Goal: Task Accomplishment & Management: Complete application form

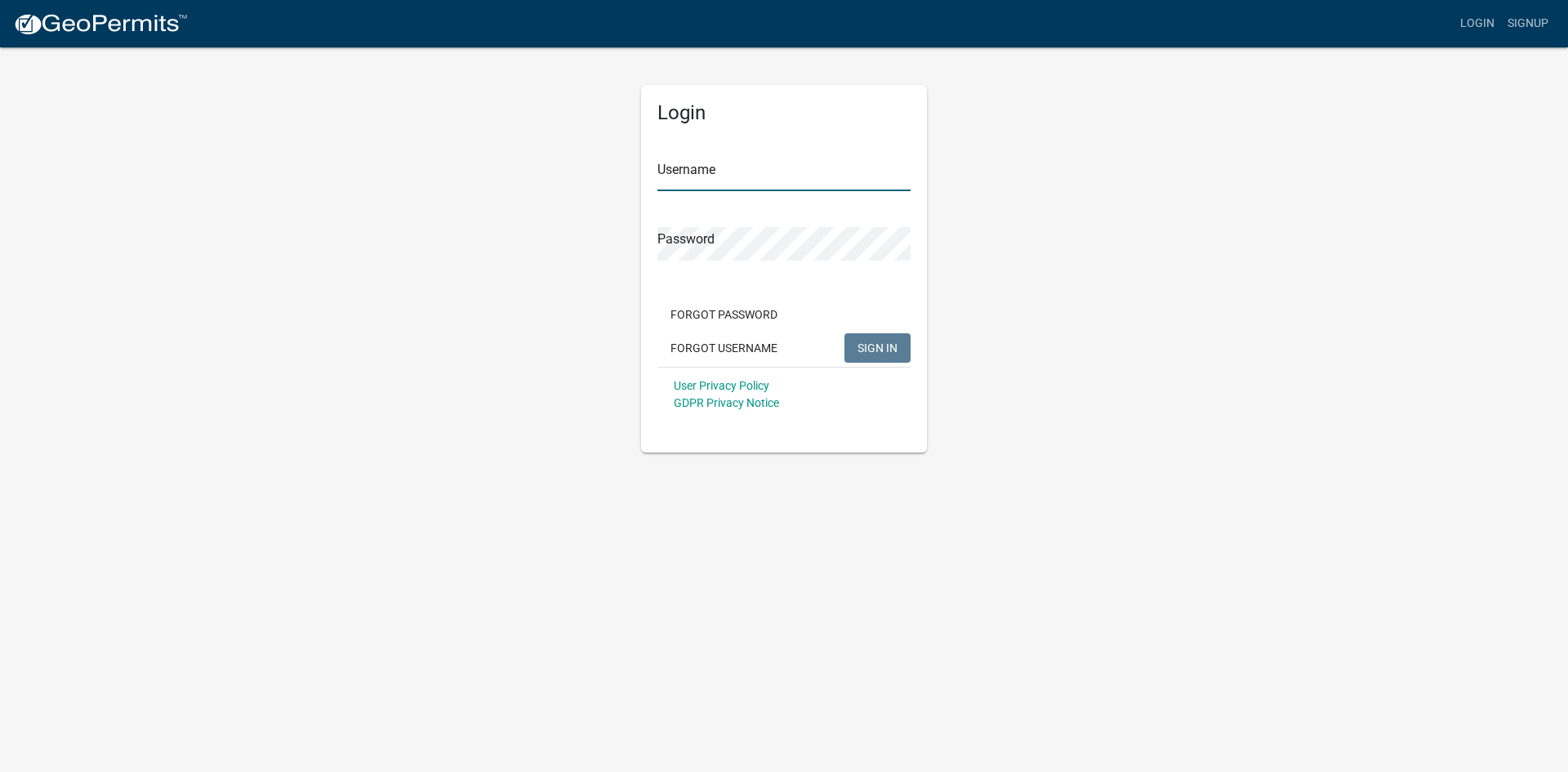
type input "[EMAIL_ADDRESS][DOMAIN_NAME]"
click at [874, 350] on span "SIGN IN" at bounding box center [878, 347] width 40 height 13
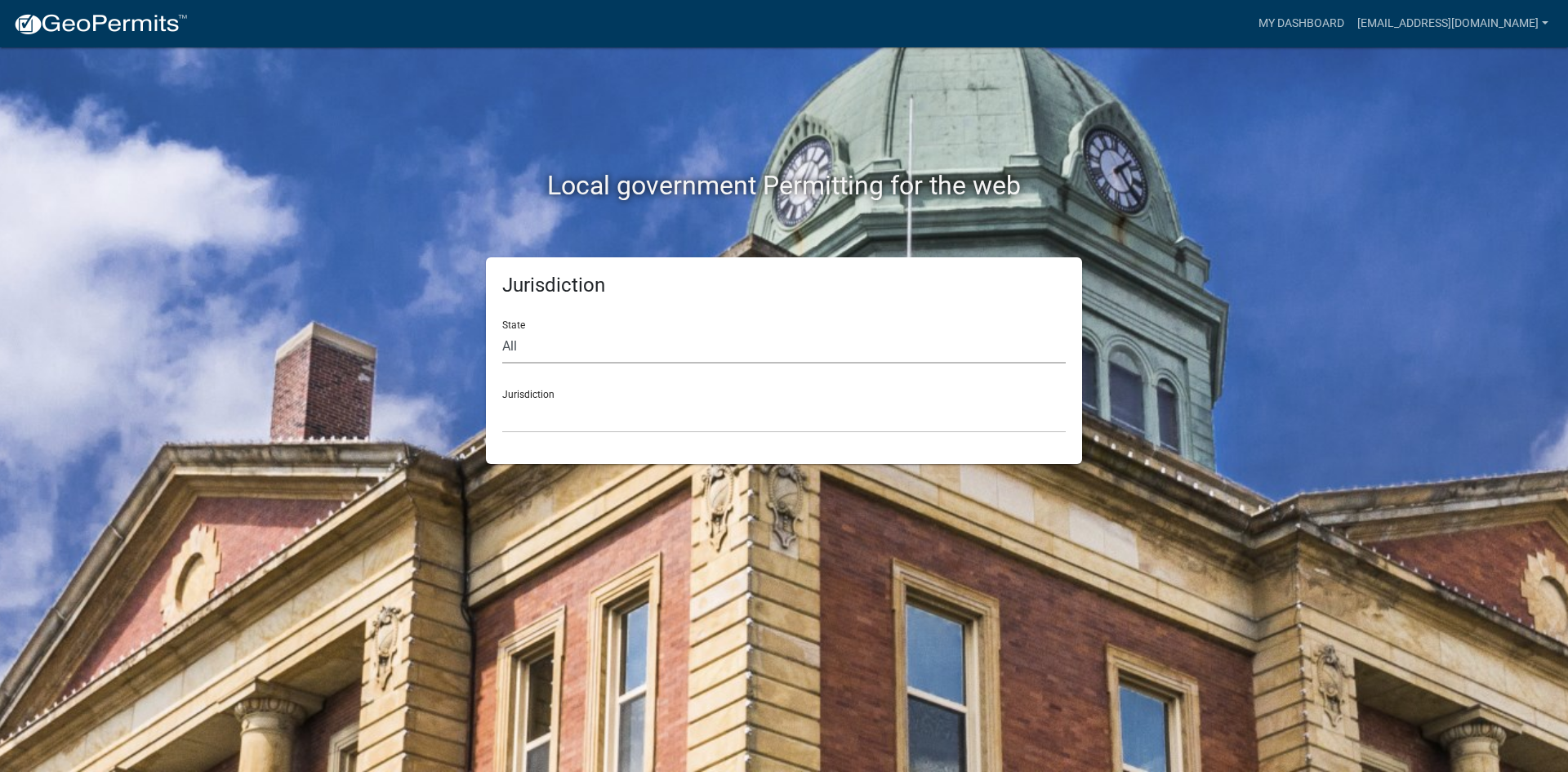
click at [563, 350] on select "All [US_STATE] [US_STATE] [US_STATE] [US_STATE] [US_STATE] [US_STATE] [US_STATE…" at bounding box center [784, 347] width 564 height 34
select select "[US_STATE]"
click at [502, 330] on select "All [US_STATE] [US_STATE] [US_STATE] [US_STATE] [US_STATE] [US_STATE] [US_STATE…" at bounding box center [784, 347] width 564 height 34
click at [533, 412] on select "[GEOGRAPHIC_DATA], [US_STATE] [GEOGRAPHIC_DATA], [US_STATE] [GEOGRAPHIC_DATA], …" at bounding box center [784, 416] width 564 height 34
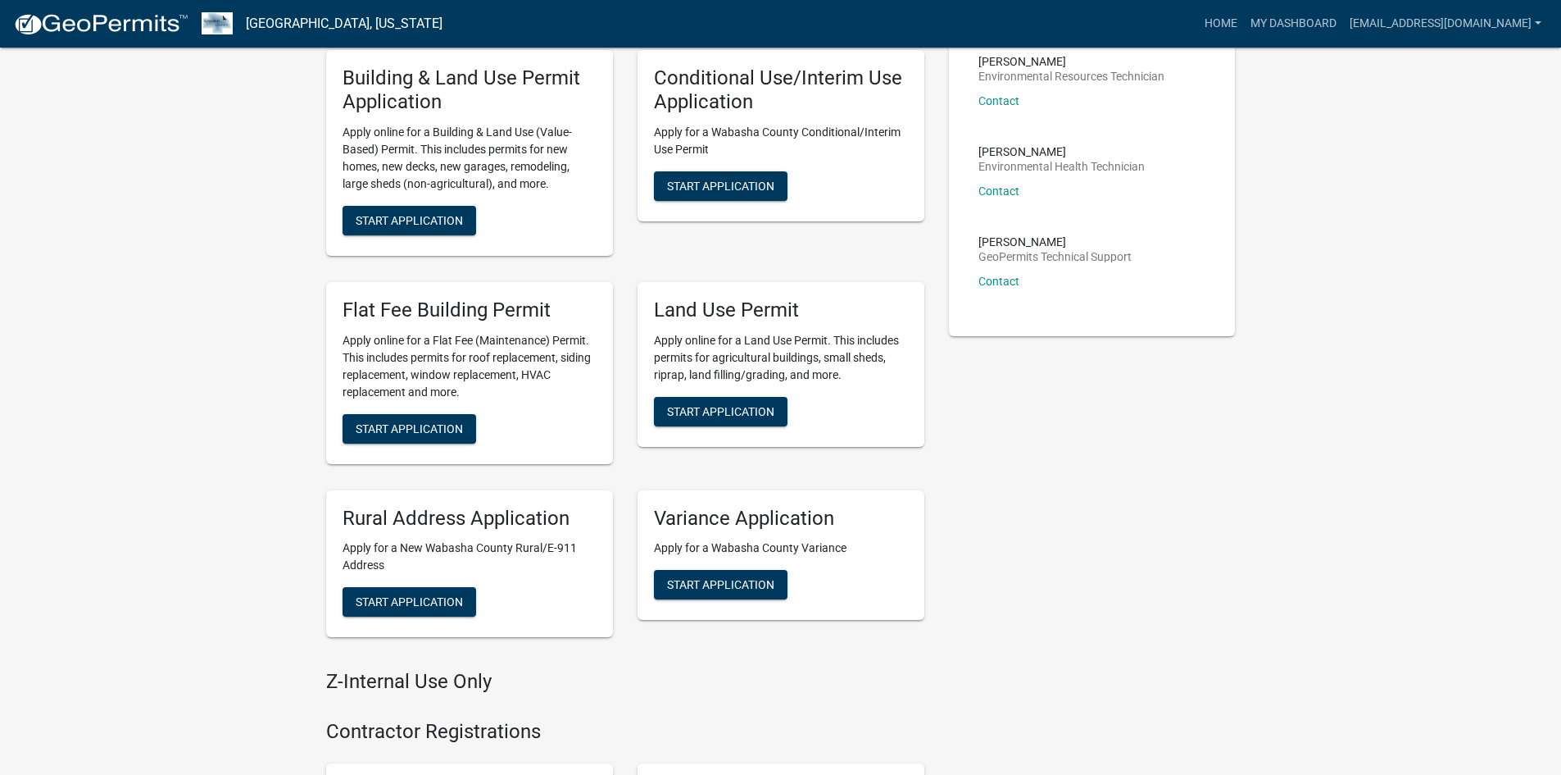
scroll to position [410, 0]
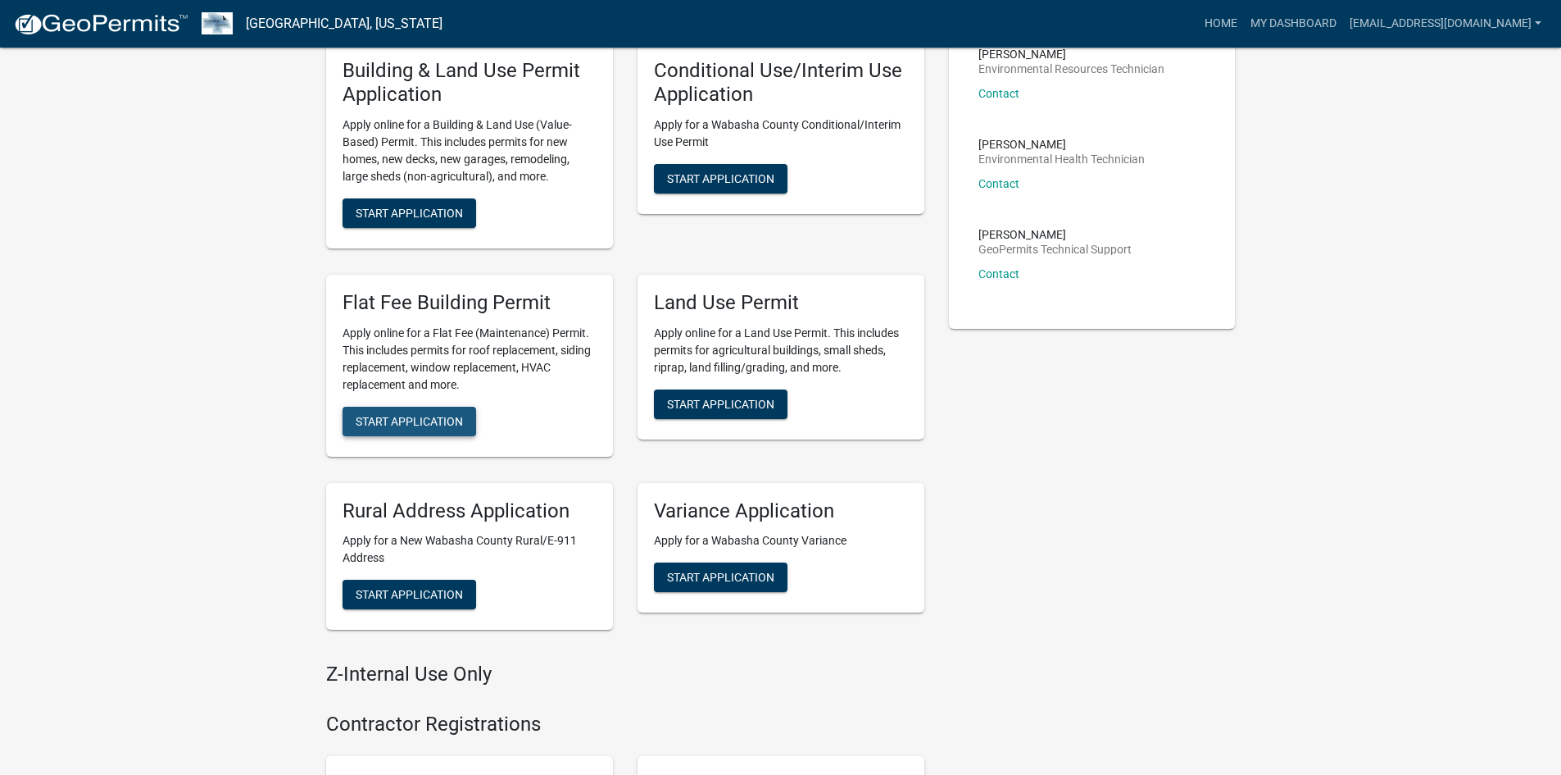
click at [461, 414] on span "Start Application" at bounding box center [409, 420] width 107 height 13
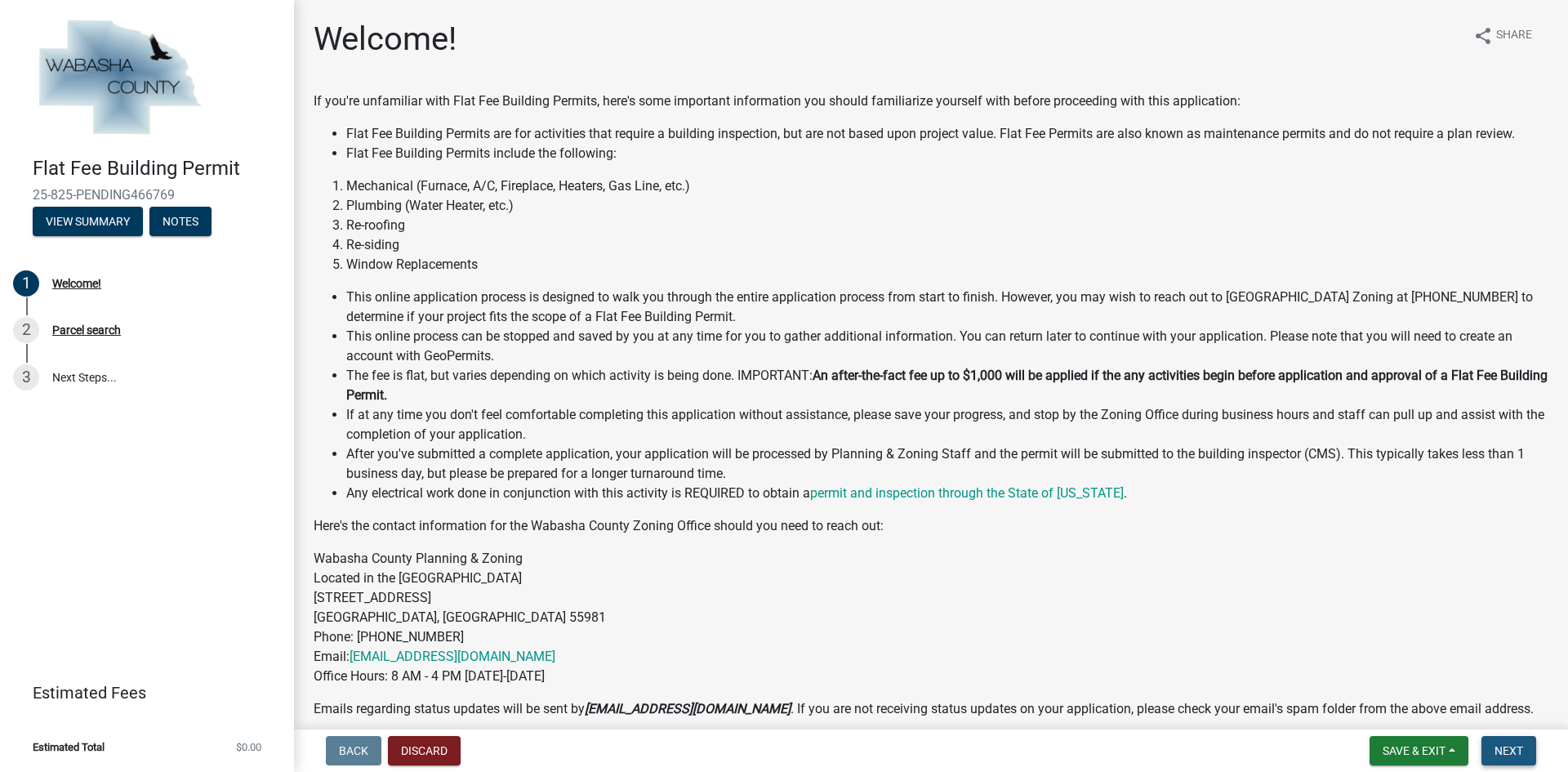
click at [1513, 751] on span "Next" at bounding box center [1508, 750] width 29 height 13
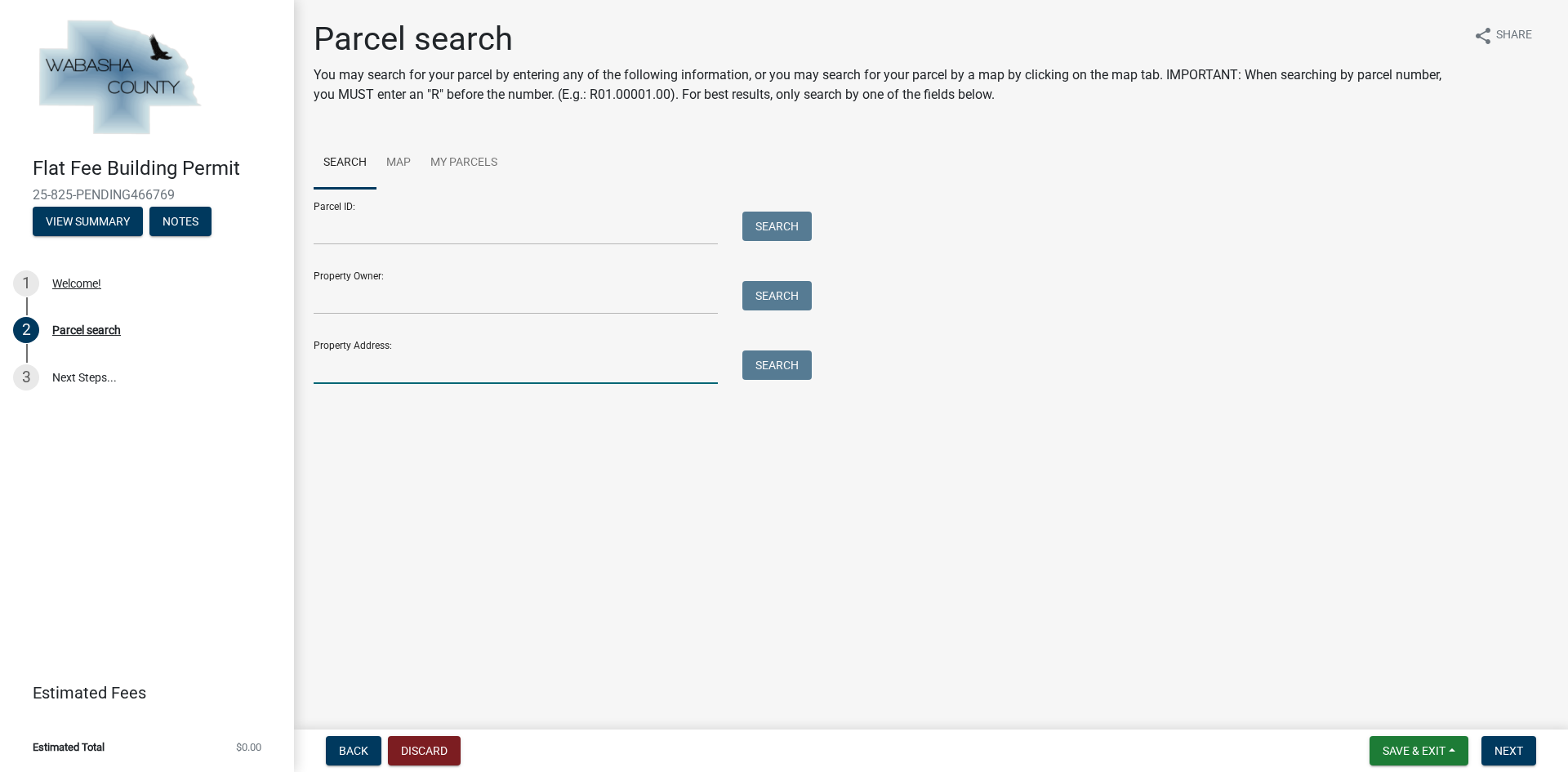
click at [355, 354] on input "Property Address:" at bounding box center [516, 368] width 404 height 34
type input "506 main"
click at [799, 370] on button "Search" at bounding box center [777, 366] width 70 height 30
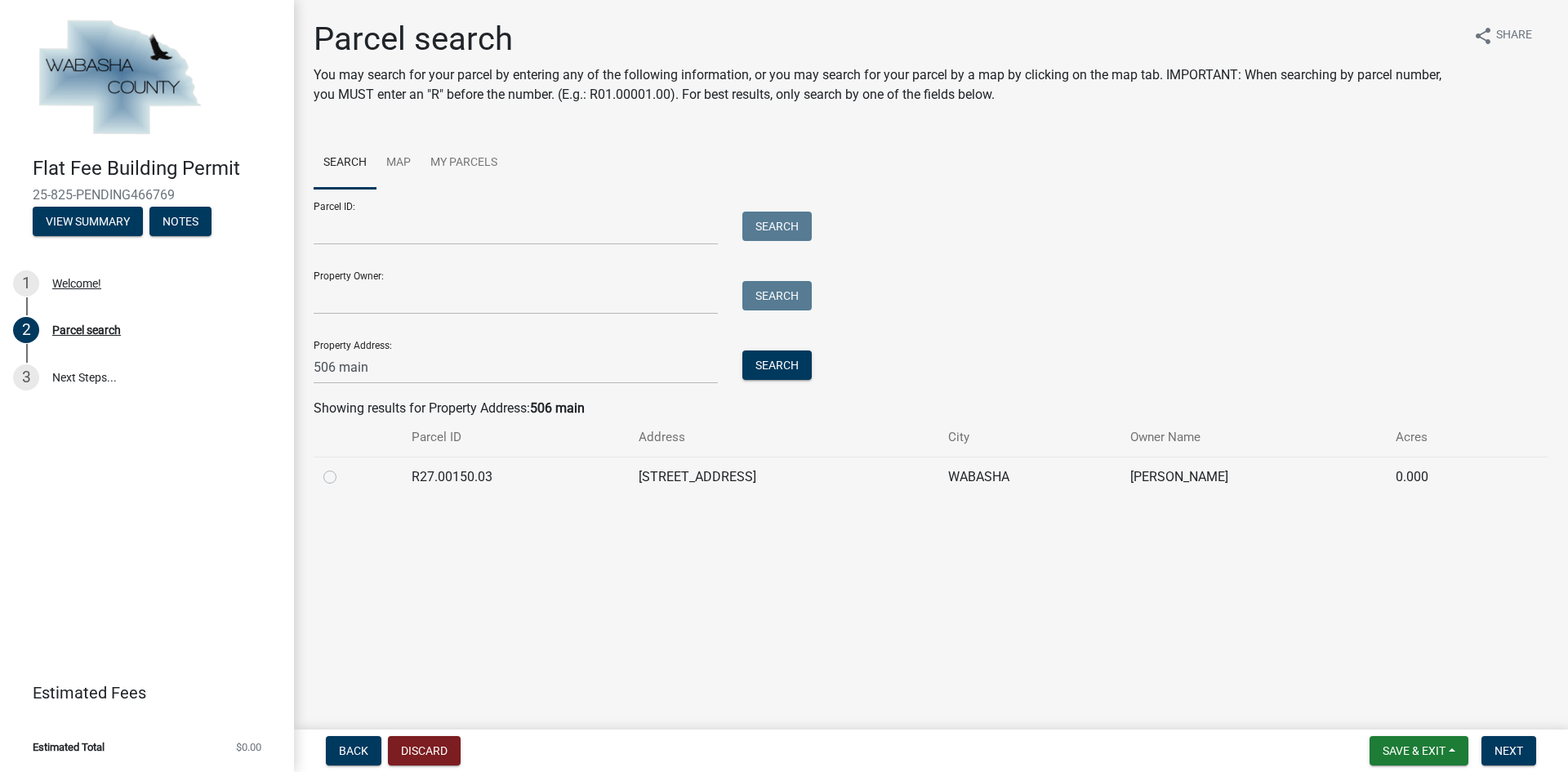
click at [343, 467] on label at bounding box center [343, 467] width 0 height 0
click at [343, 477] on input "radio" at bounding box center [348, 472] width 11 height 11
radio input "true"
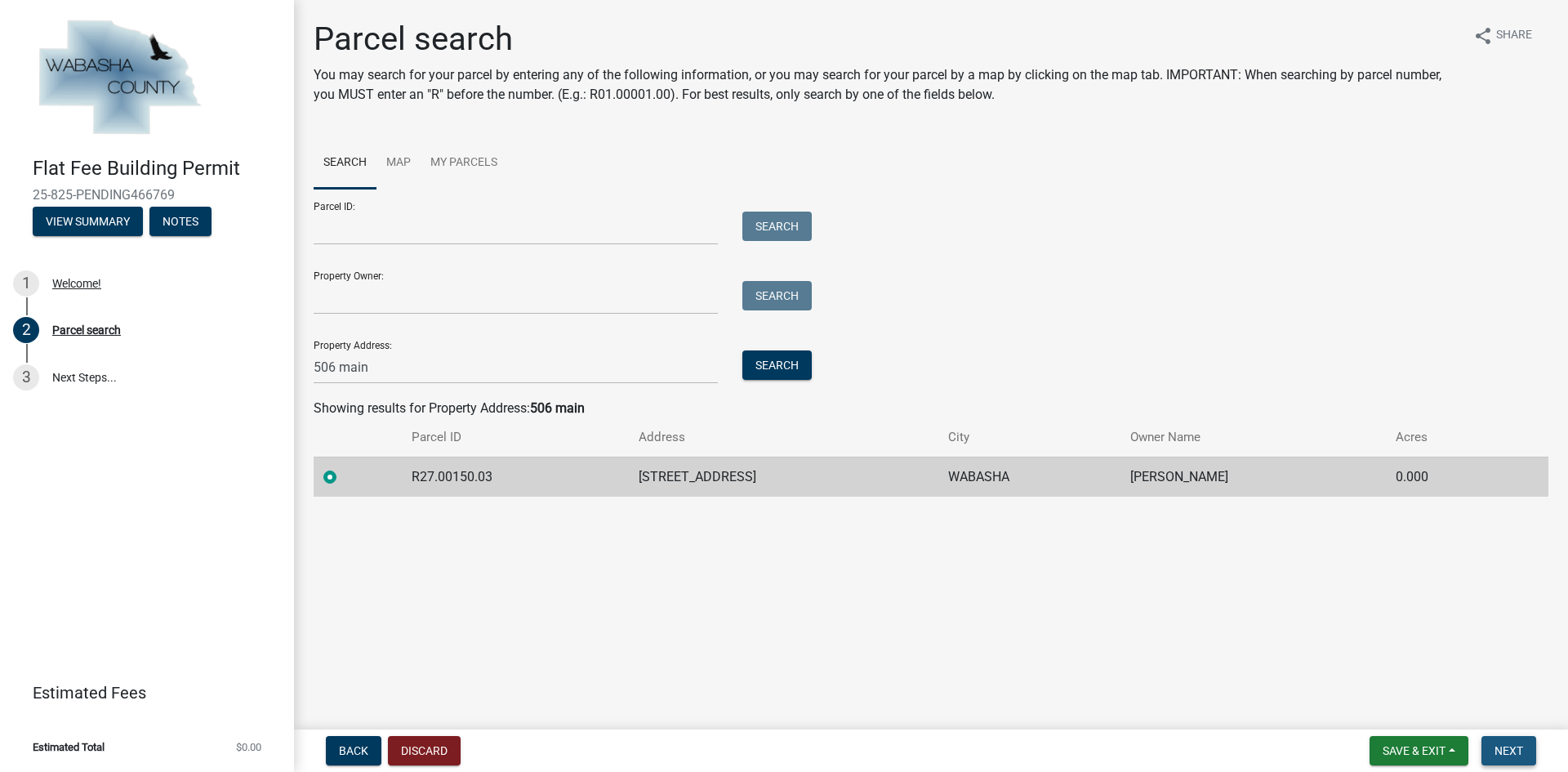
click at [1513, 754] on span "Next" at bounding box center [1508, 750] width 29 height 13
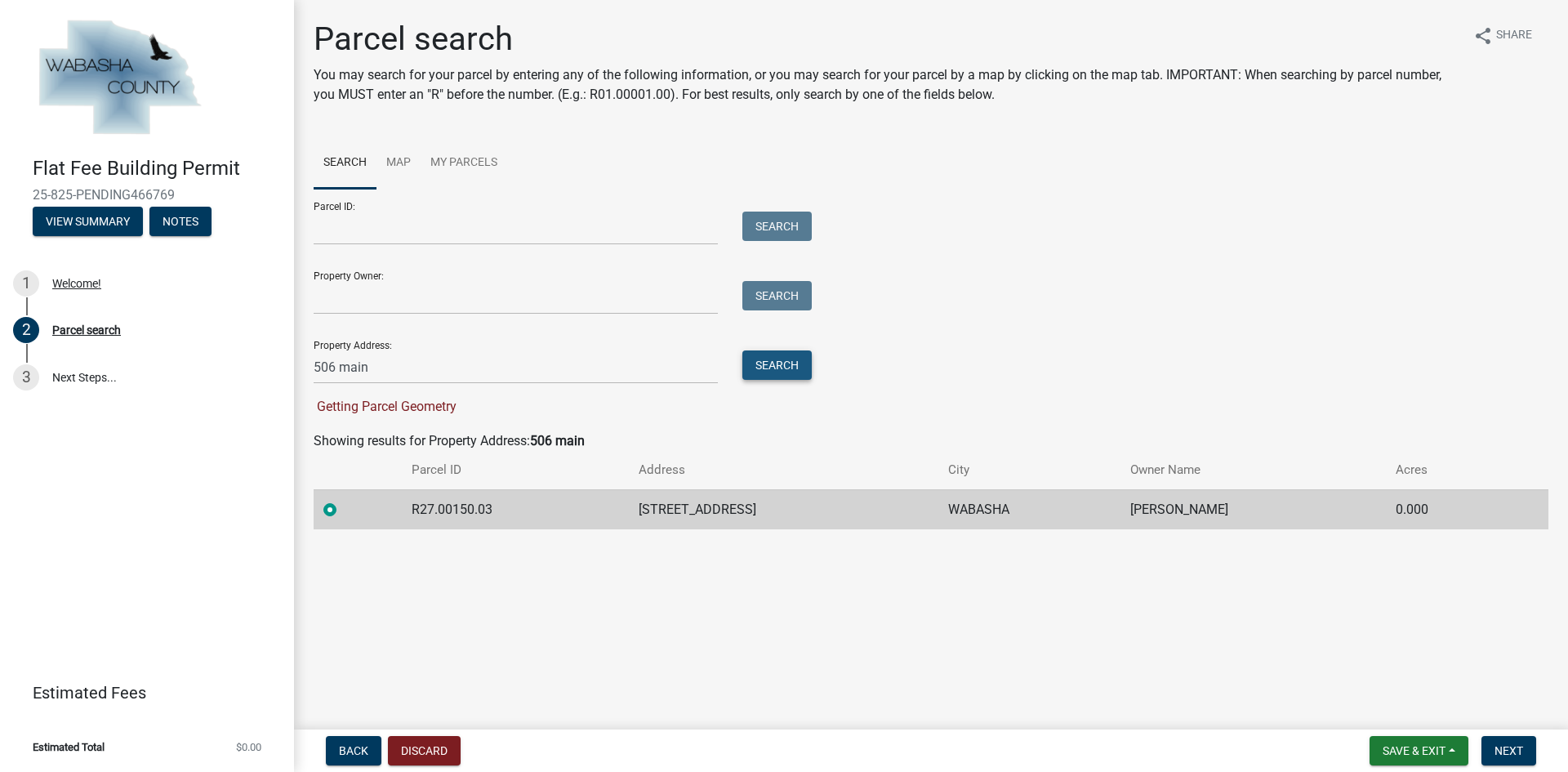
click at [749, 369] on button "Search" at bounding box center [777, 366] width 70 height 30
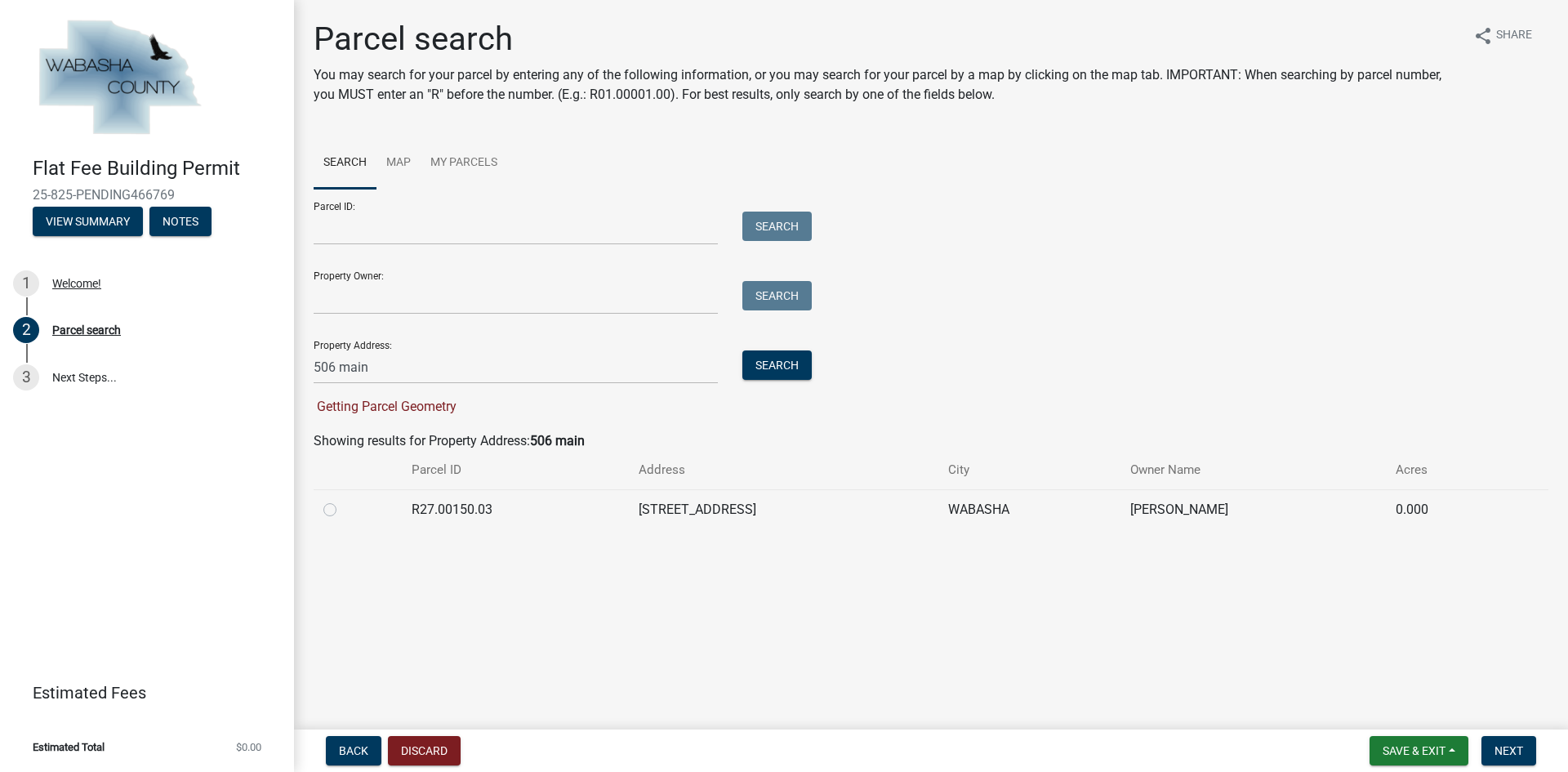
click at [322, 511] on td at bounding box center [358, 509] width 89 height 40
click at [343, 500] on label at bounding box center [343, 500] width 0 height 0
click at [343, 510] on input "radio" at bounding box center [348, 505] width 11 height 11
radio input "true"
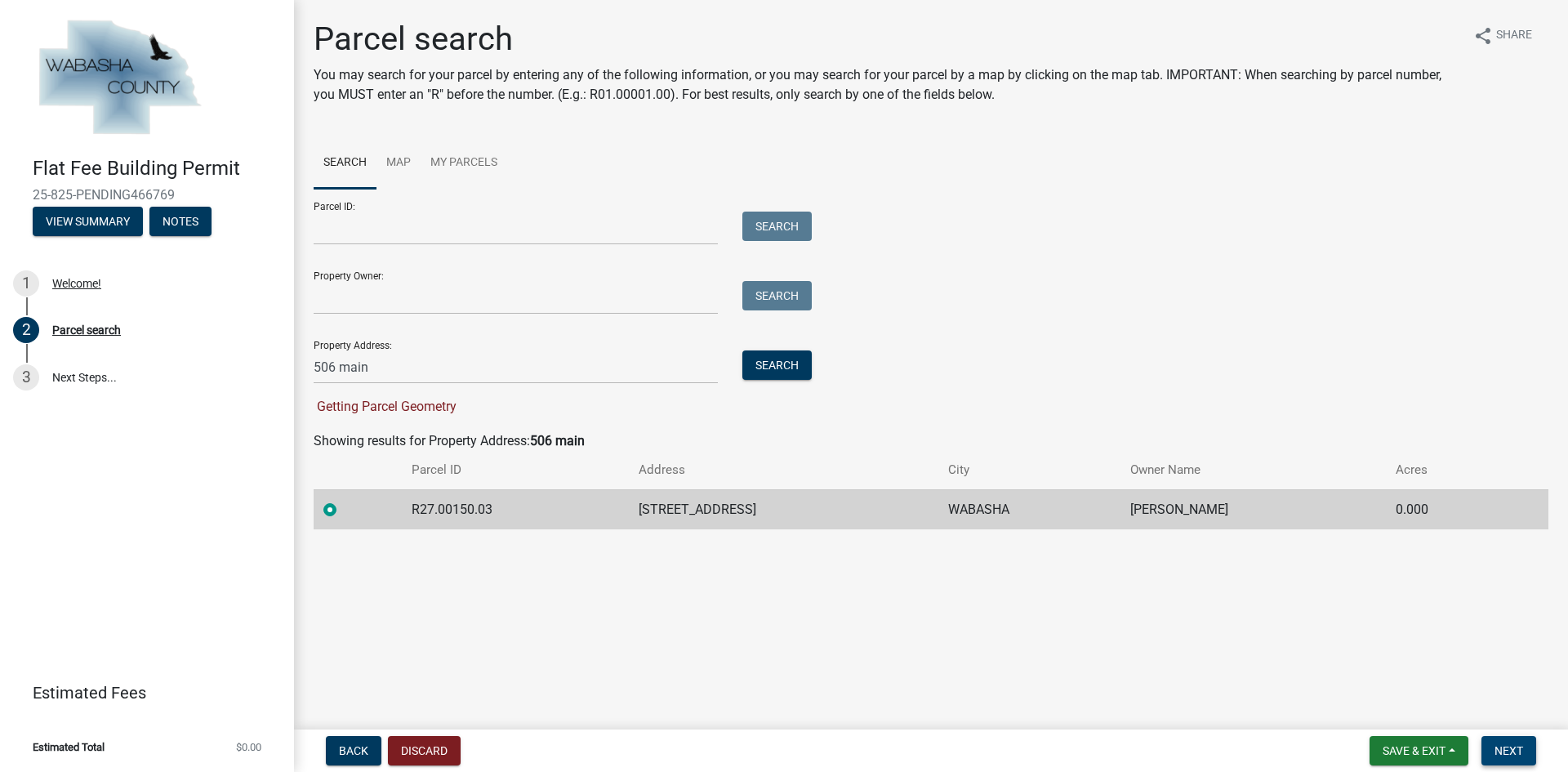
click at [1528, 743] on button "Next" at bounding box center [1508, 751] width 55 height 30
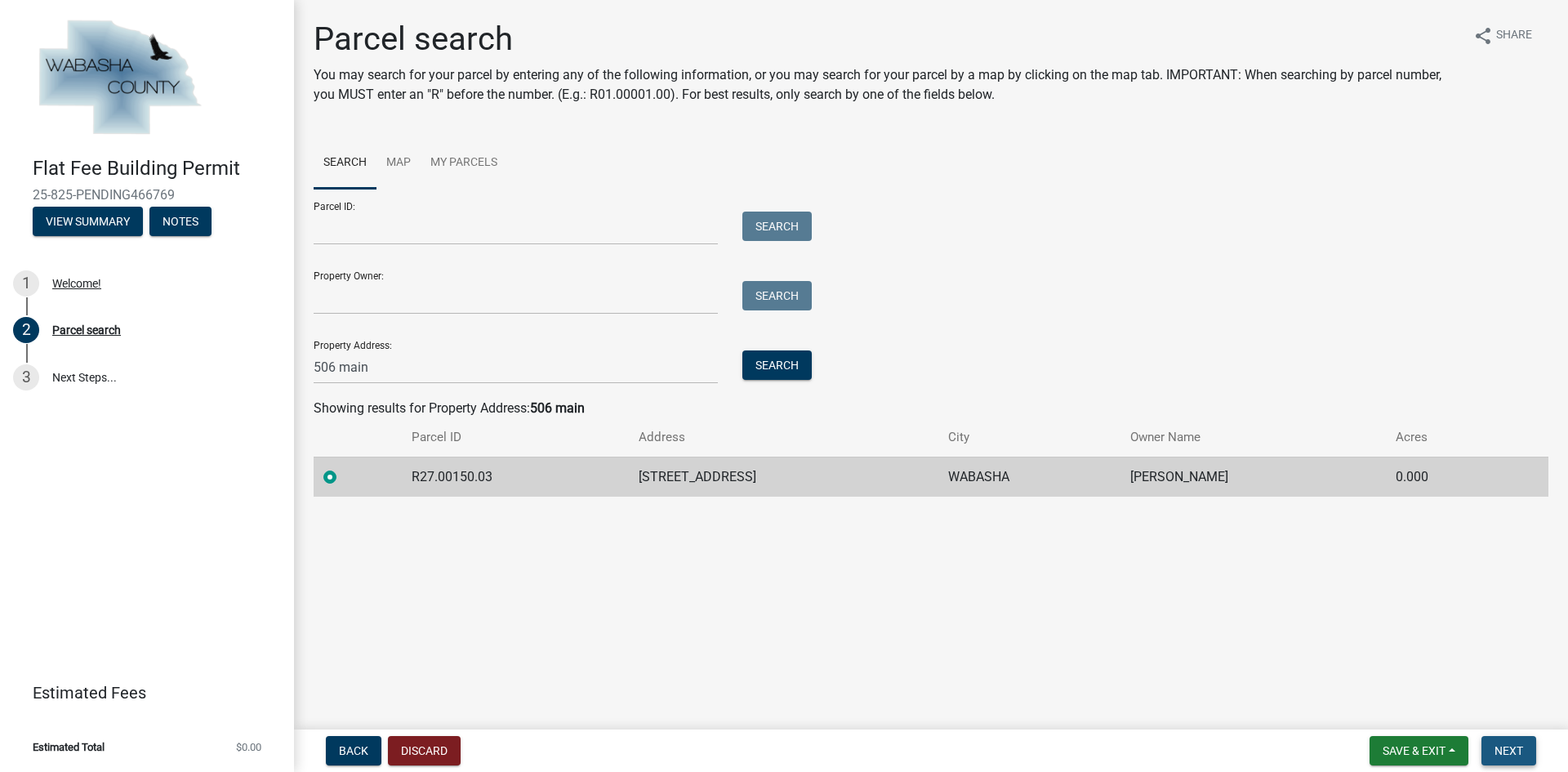
click at [1505, 746] on span "Next" at bounding box center [1508, 750] width 29 height 13
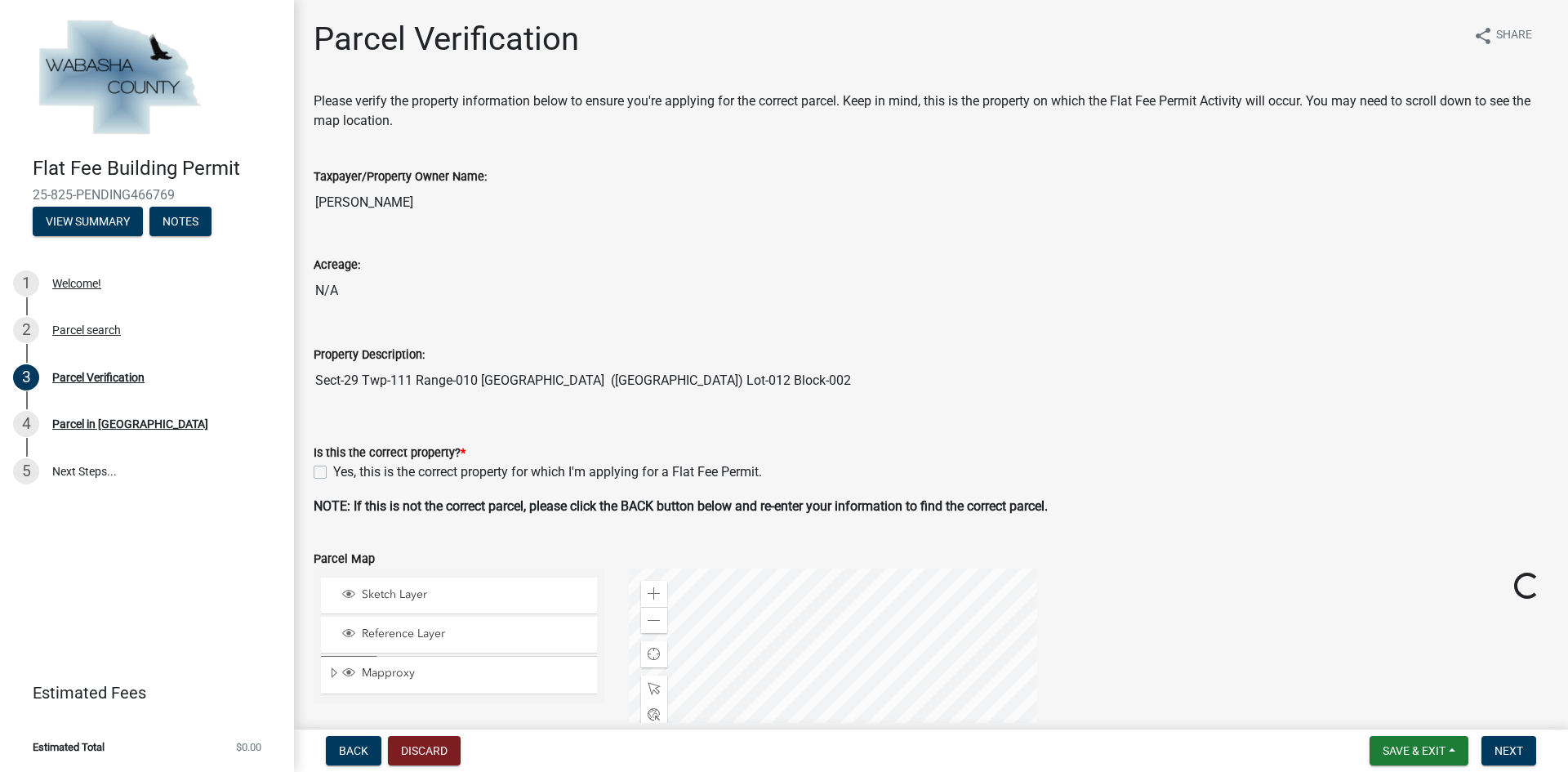
click at [333, 468] on label "Yes, this is the correct property for which I'm applying for a Flat Fee Permit." at bounding box center [547, 472] width 428 height 20
click at [333, 468] on input "Yes, this is the correct property for which I'm applying for a Flat Fee Permit." at bounding box center [338, 467] width 11 height 11
checkbox input "true"
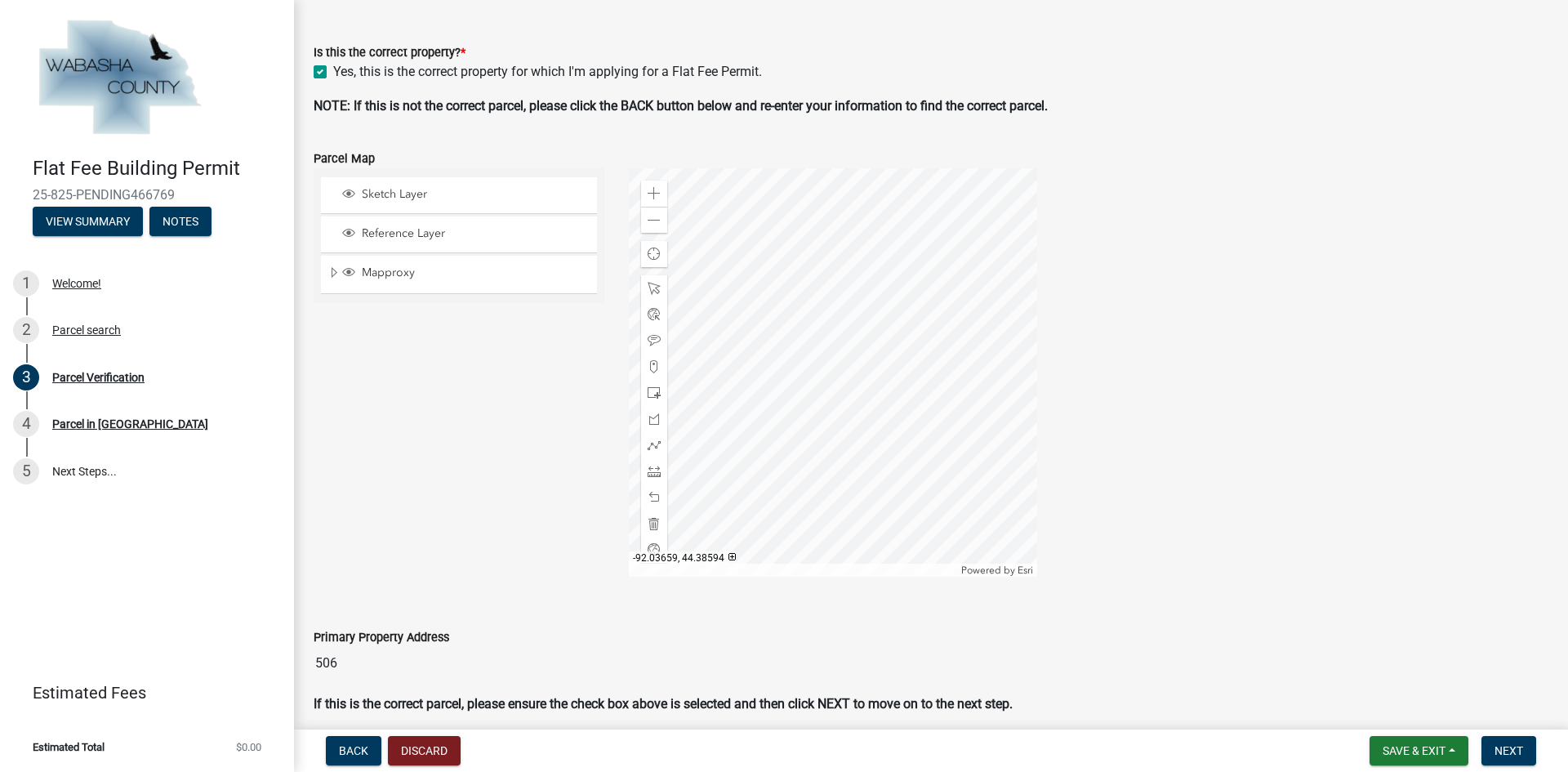
scroll to position [468, 0]
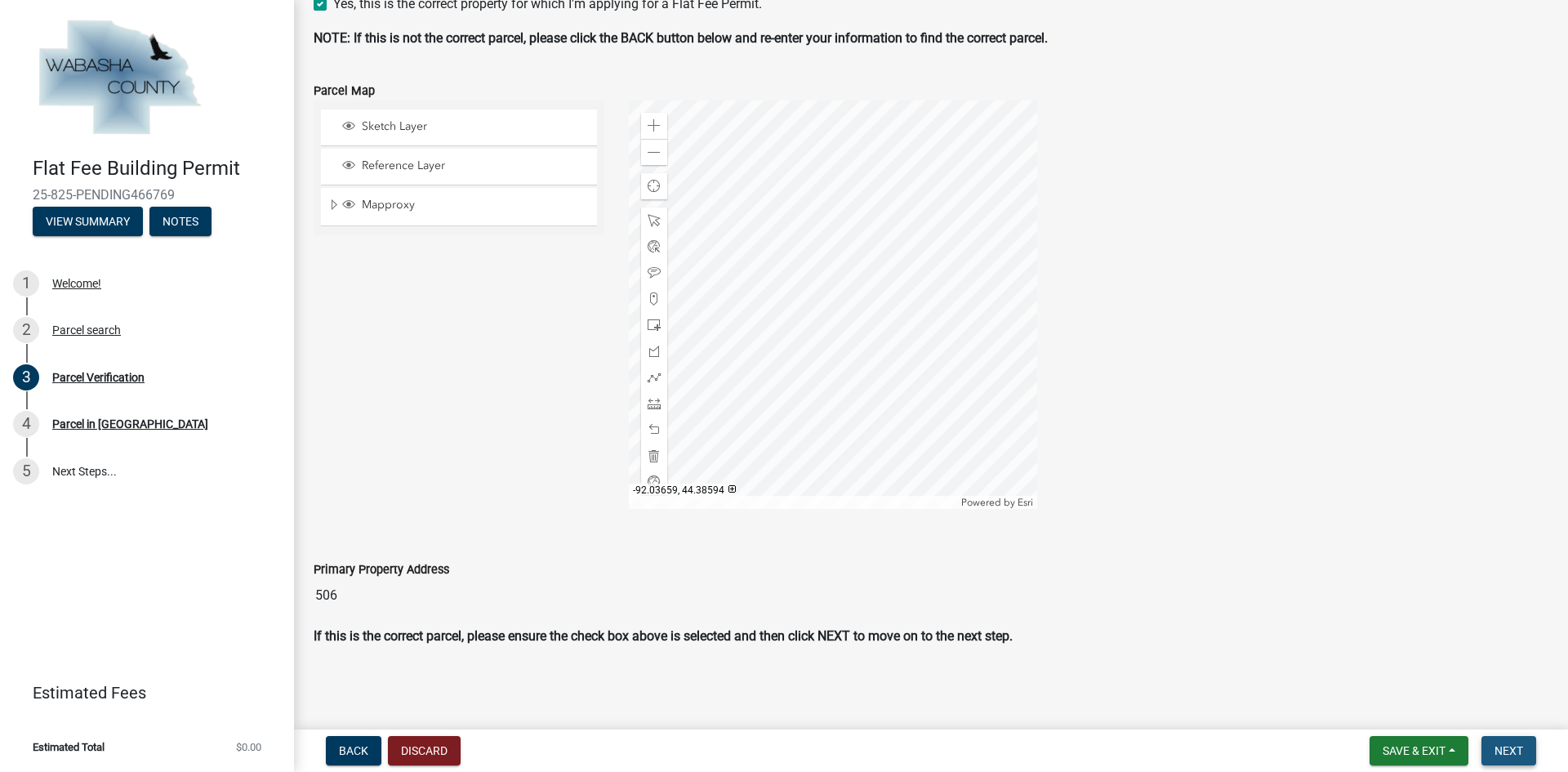
click at [1519, 747] on span "Next" at bounding box center [1508, 750] width 29 height 13
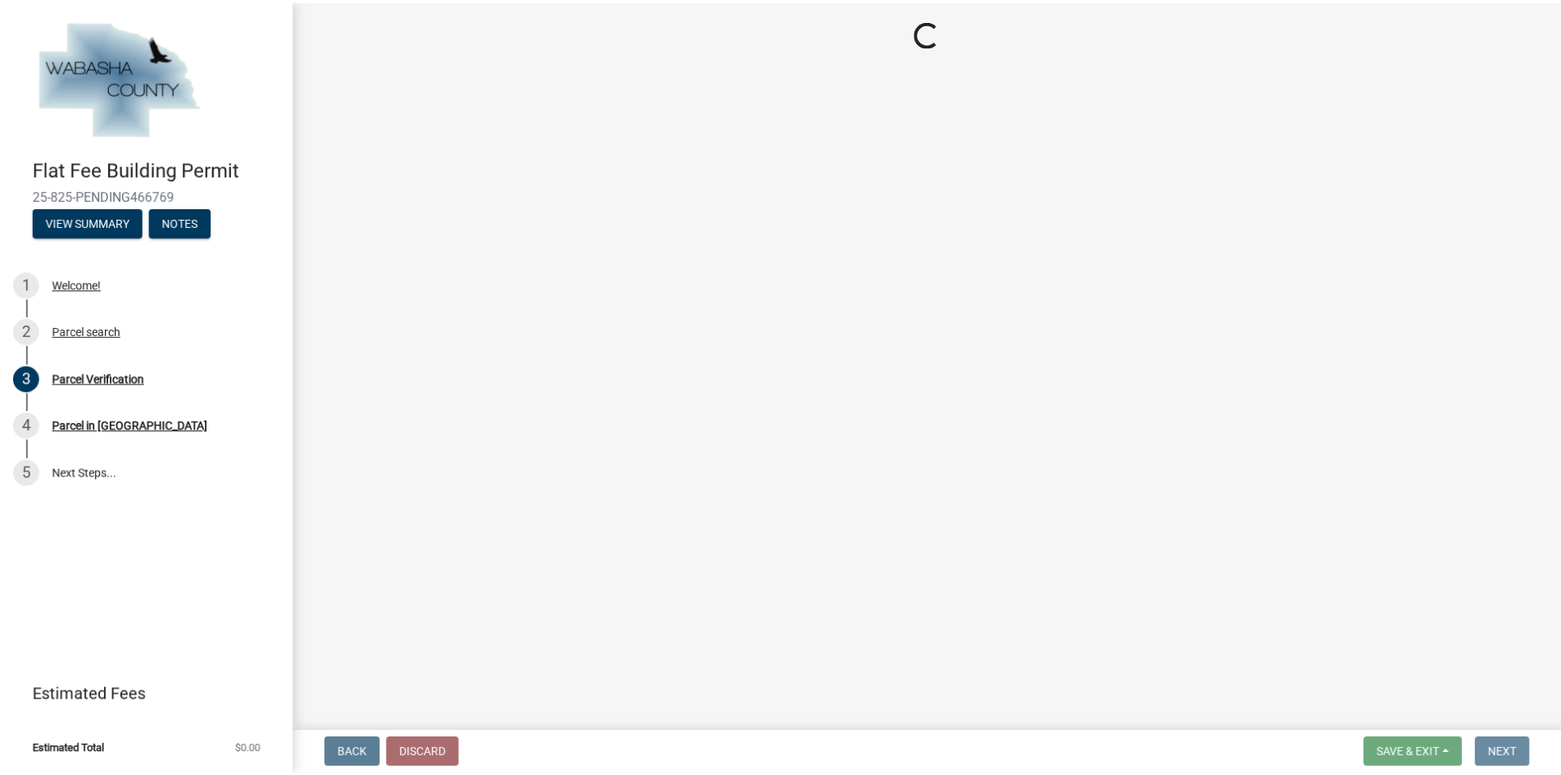
scroll to position [0, 0]
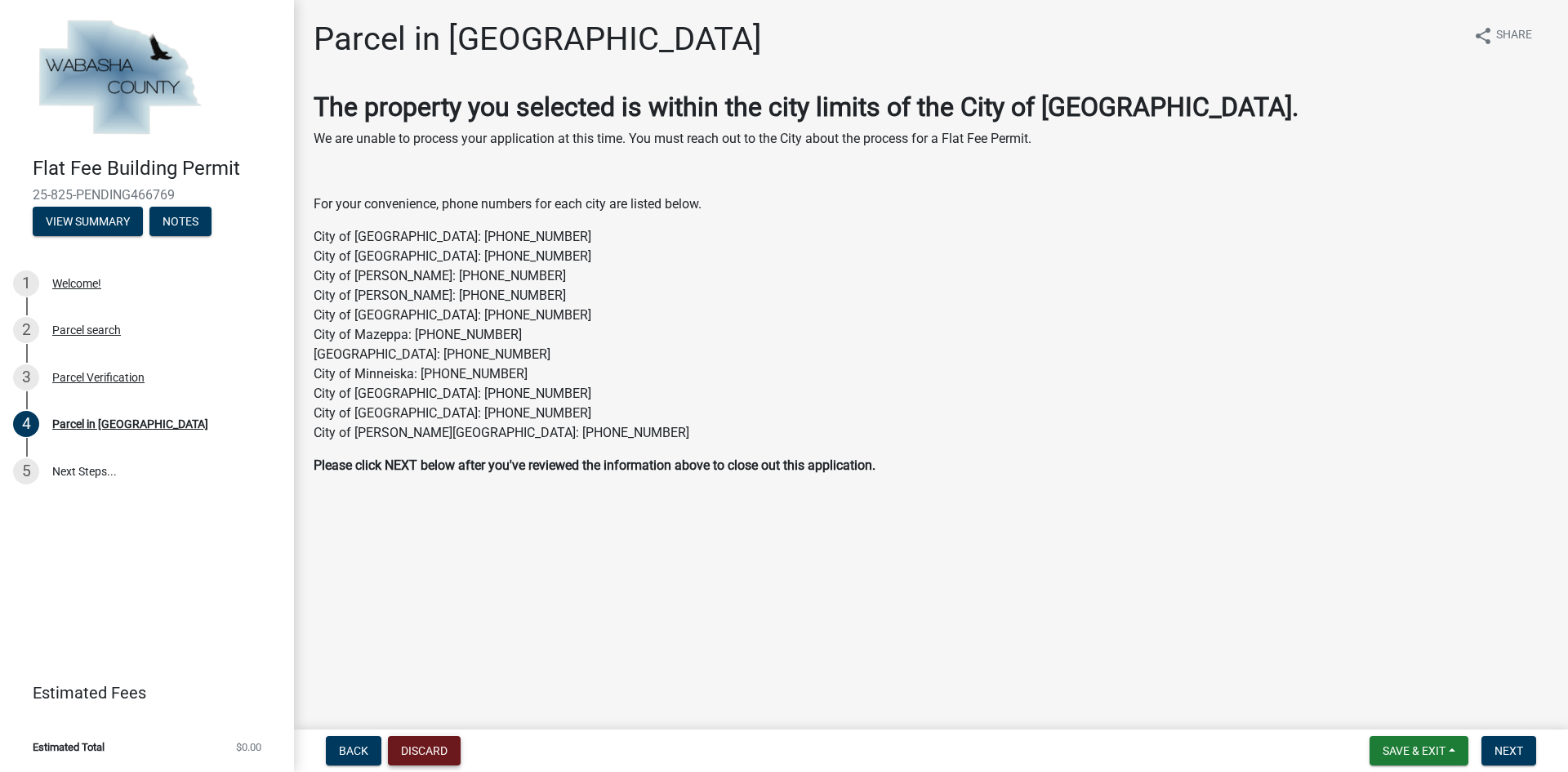
click at [435, 743] on button "Discard" at bounding box center [423, 751] width 73 height 30
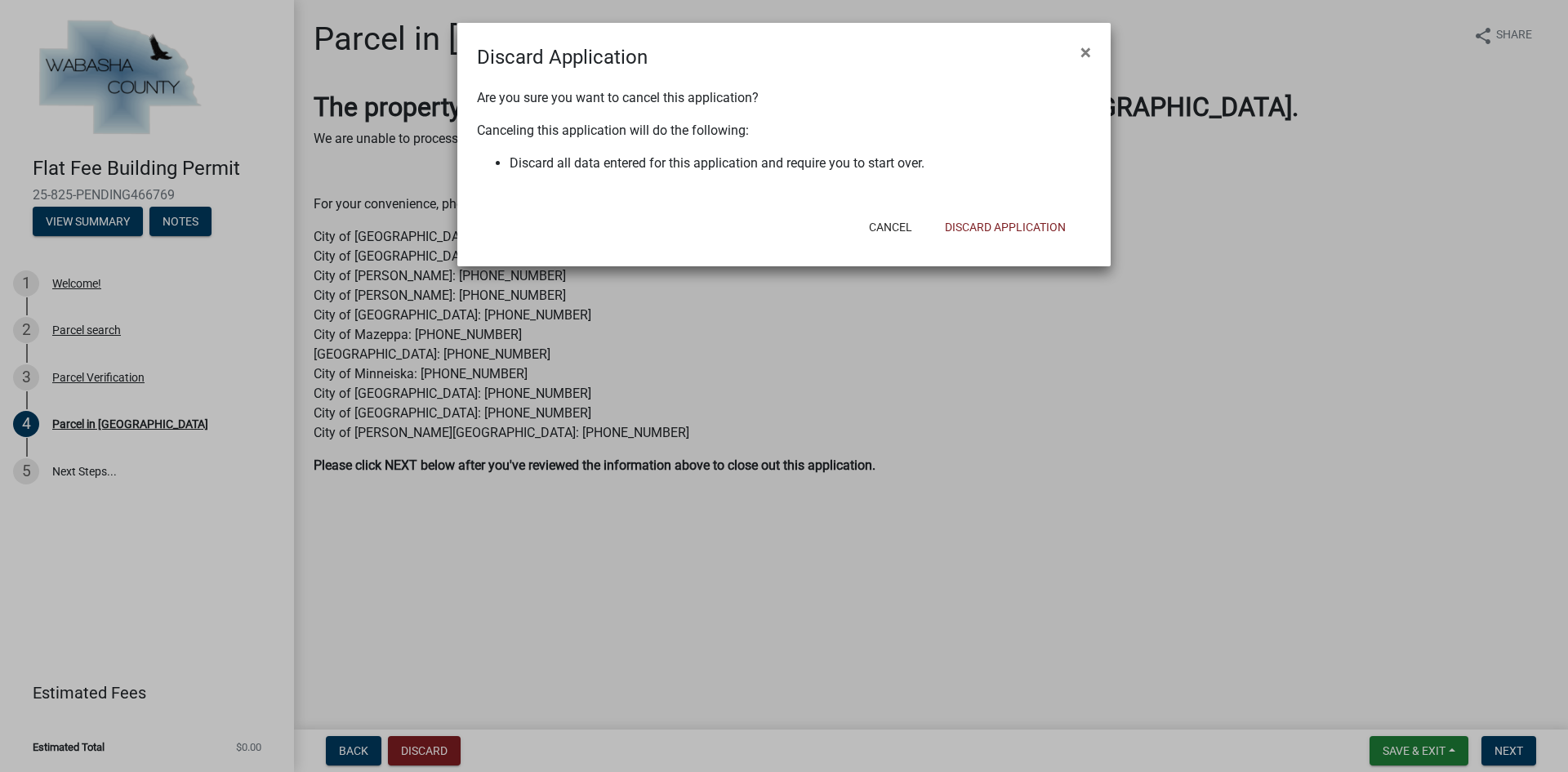
click at [978, 210] on div "Cancel Discard Application" at bounding box center [891, 227] width 402 height 43
click at [985, 221] on button "Discard Application" at bounding box center [1005, 227] width 147 height 30
